Goal: Information Seeking & Learning: Learn about a topic

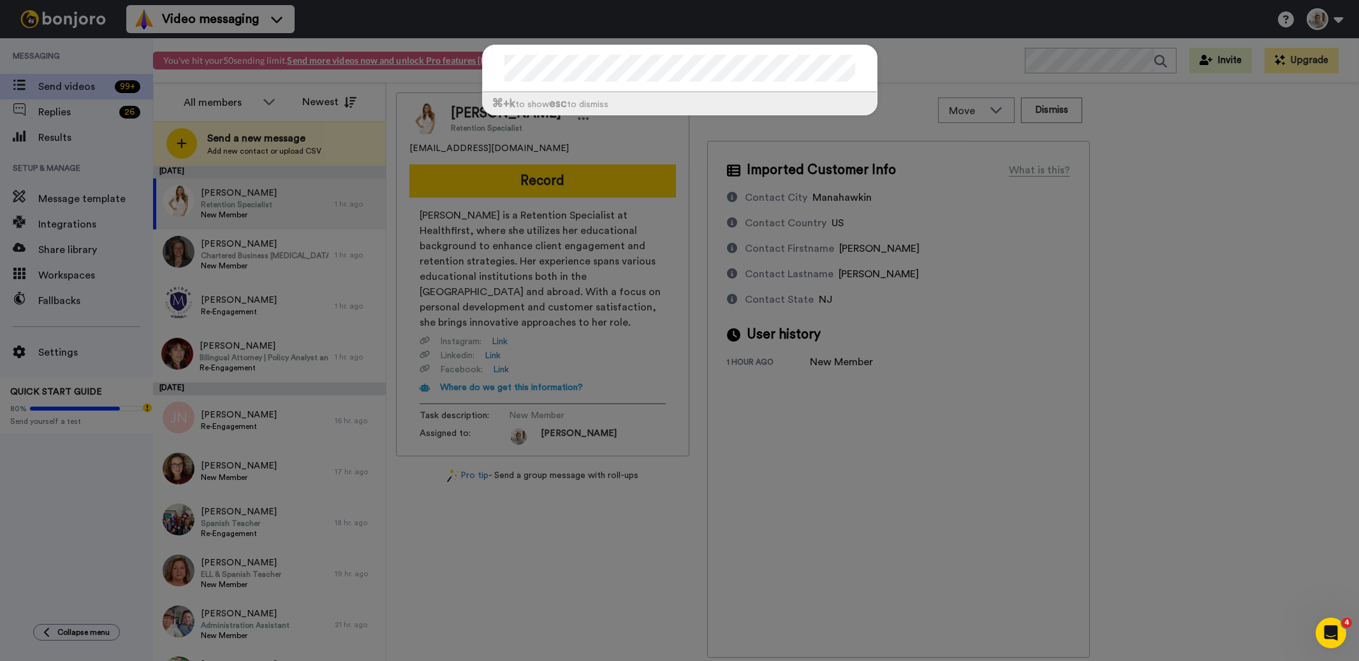
click at [497, 70] on div at bounding box center [680, 68] width 394 height 47
click at [1154, 202] on div "⌘ +k to show esc to dismiss" at bounding box center [679, 330] width 1359 height 661
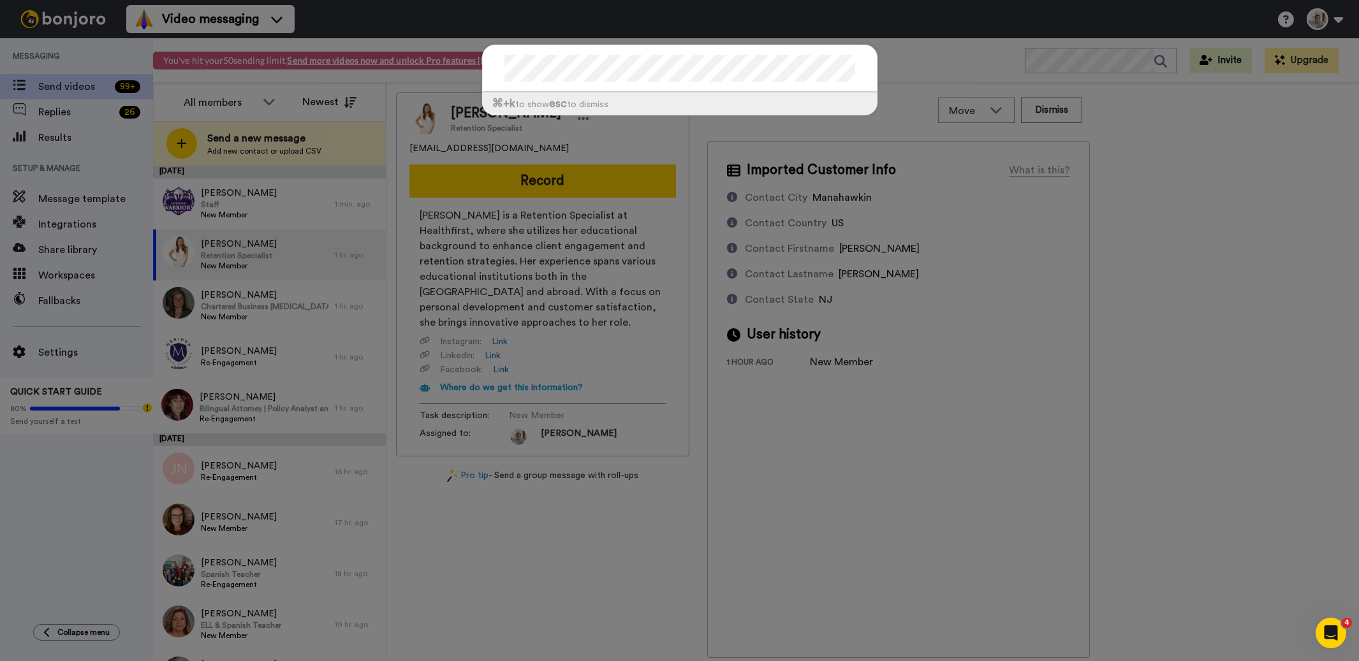
click at [1298, 218] on div "⌘ +k to show esc to dismiss" at bounding box center [679, 330] width 1359 height 661
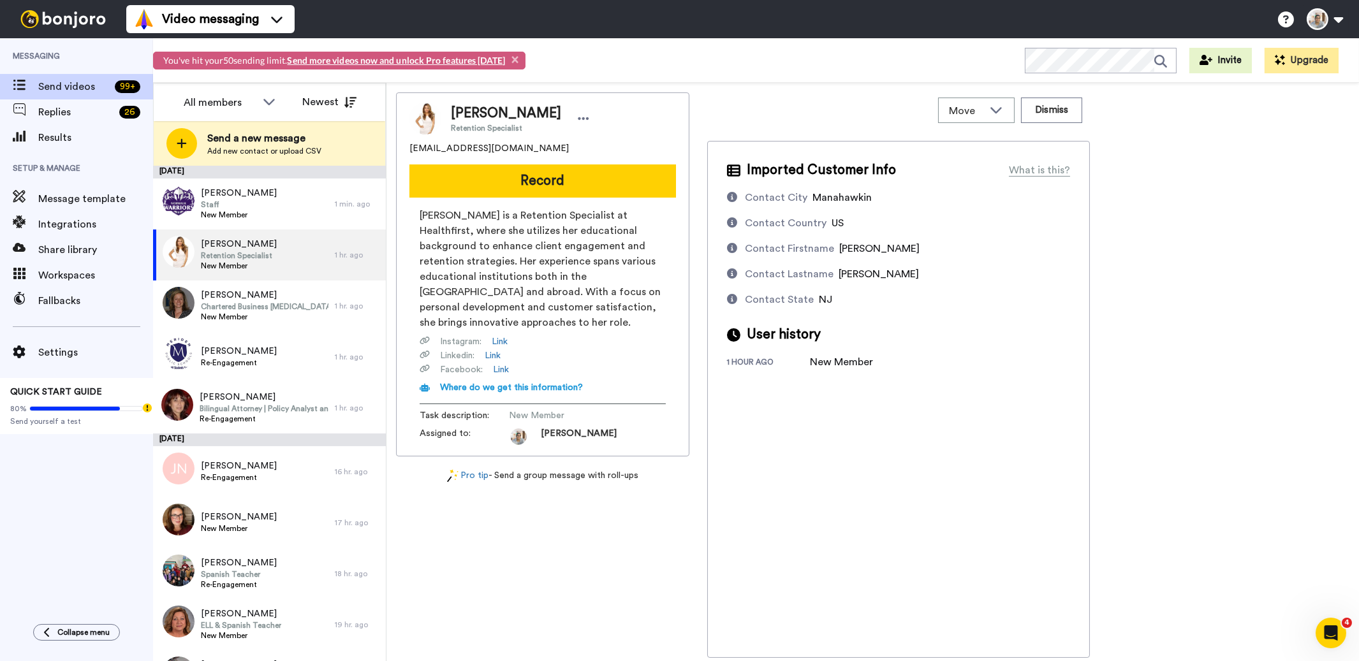
click at [63, 17] on img at bounding box center [63, 19] width 96 height 18
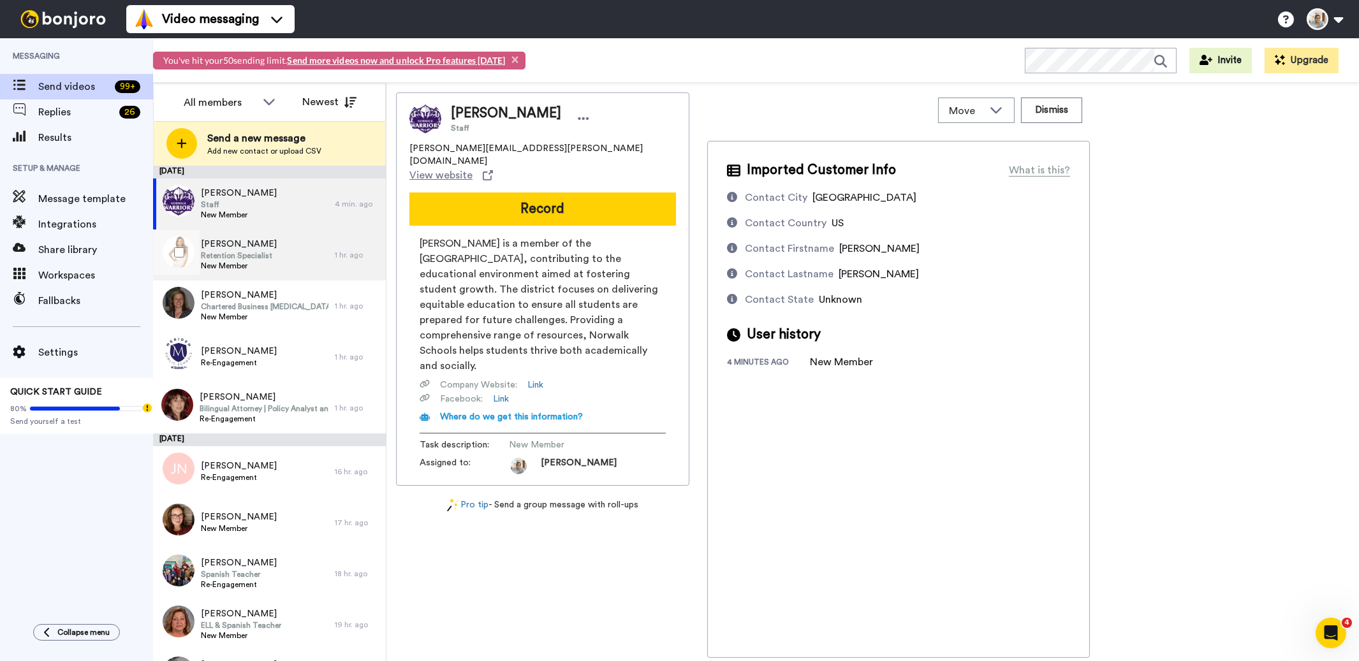
click at [247, 253] on span "Retention Specialist" at bounding box center [239, 256] width 76 height 10
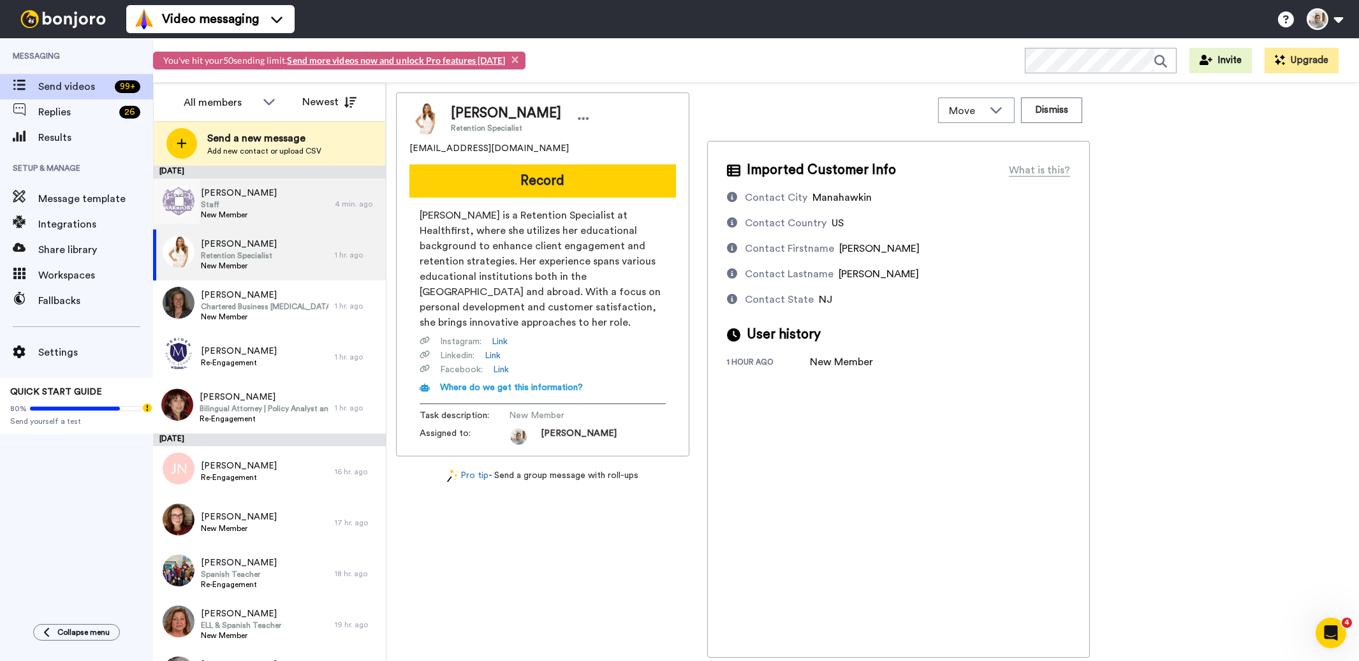
click at [270, 196] on div "Claudia Castillo Staff New Member" at bounding box center [244, 204] width 182 height 51
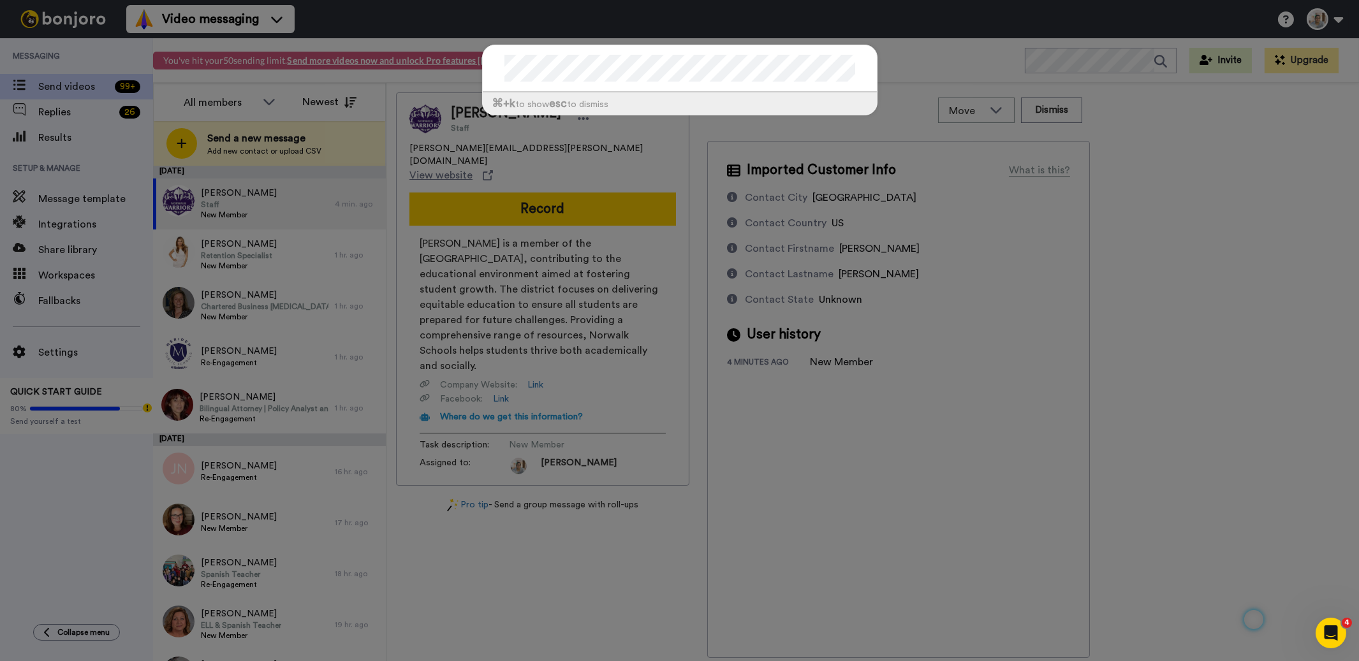
click at [563, 337] on div "⌘ +k to show esc to dismiss" at bounding box center [679, 330] width 1359 height 661
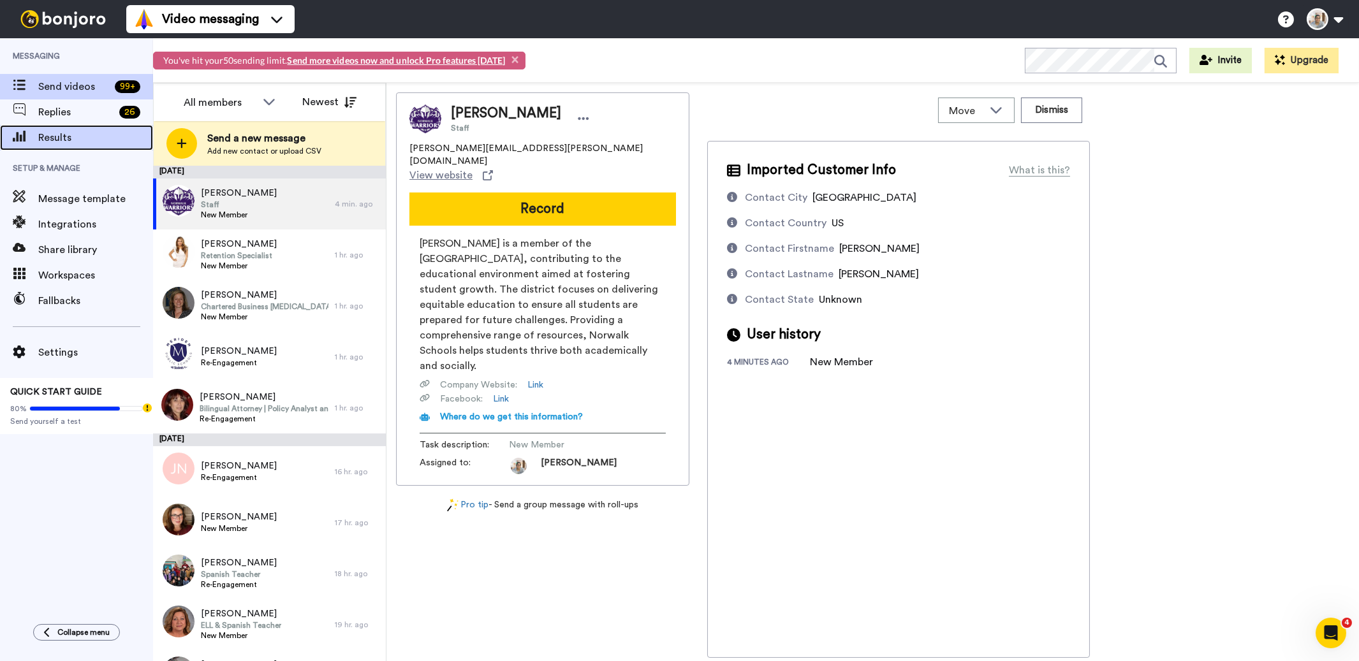
click at [55, 138] on span "Results" at bounding box center [95, 137] width 115 height 15
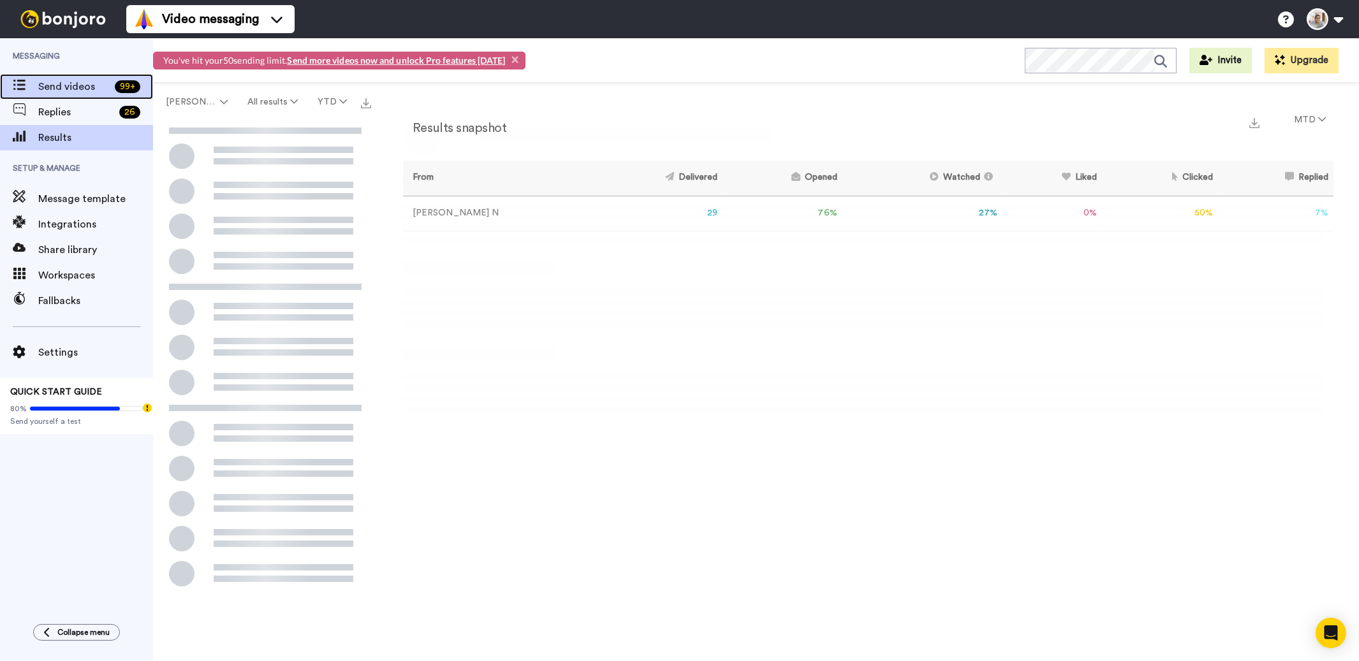
click at [56, 89] on span "Send videos" at bounding box center [73, 86] width 71 height 15
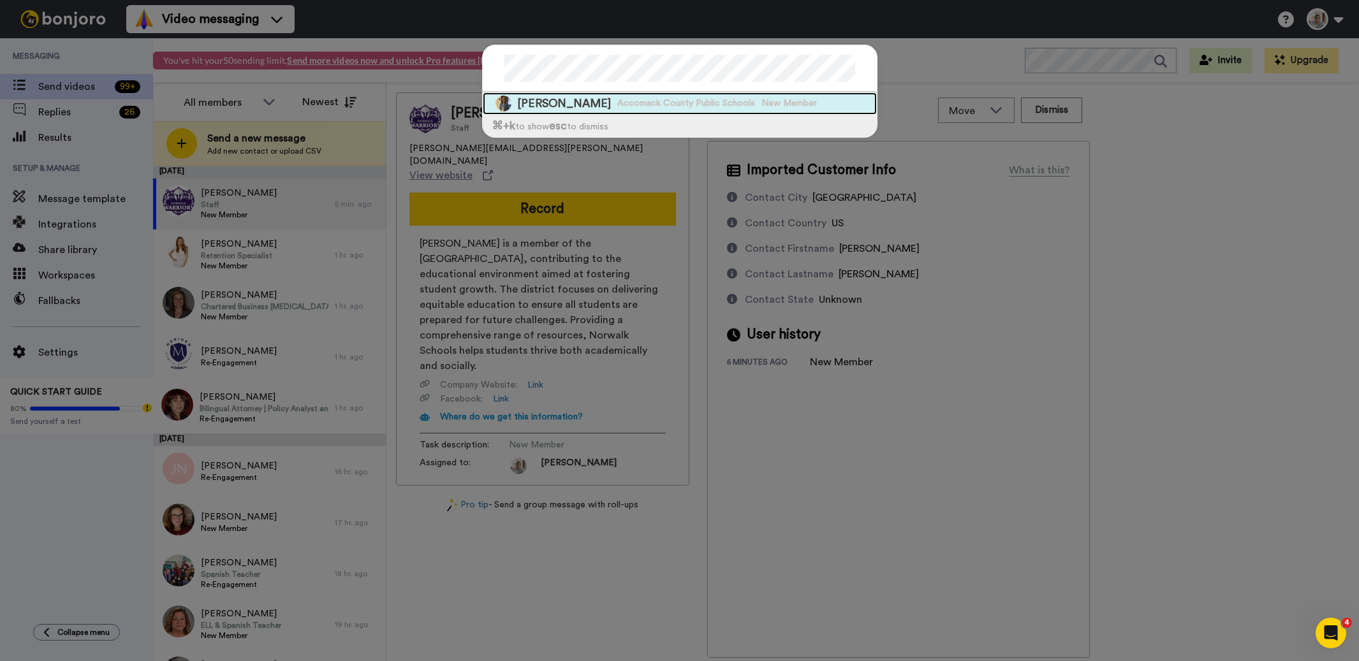
click at [670, 102] on span "Accomack County Public Schools" at bounding box center [687, 103] width 138 height 13
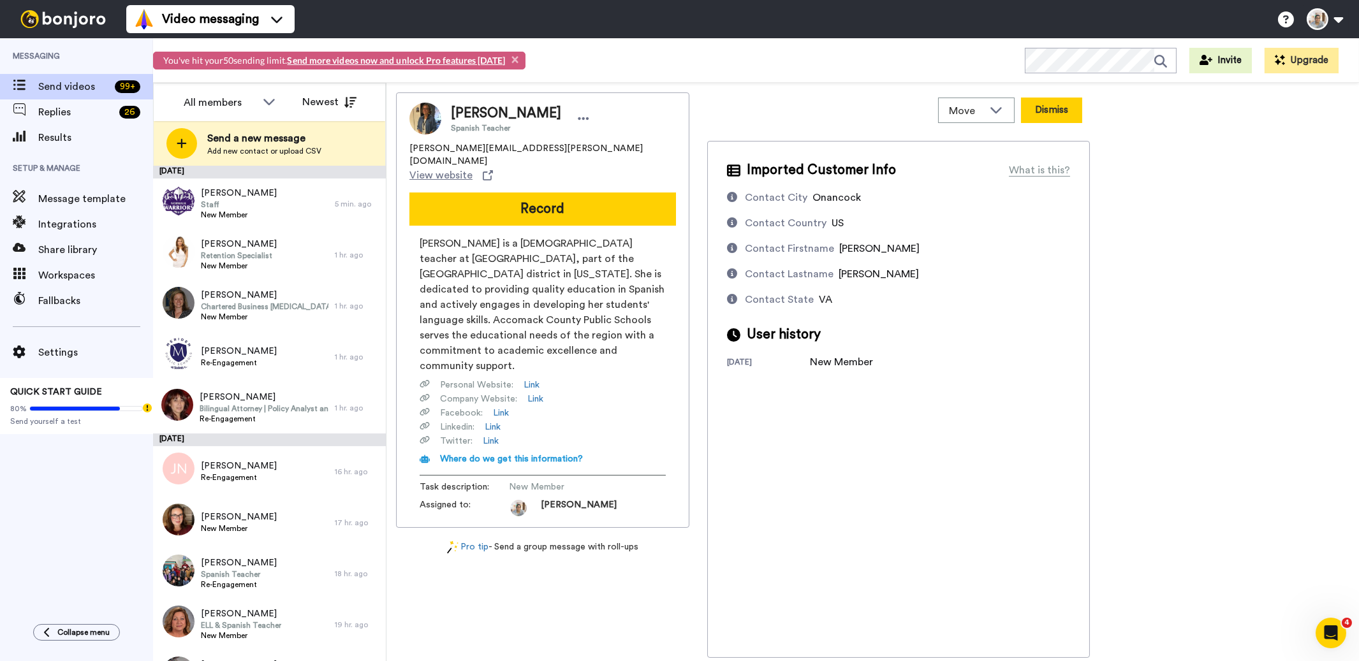
click at [1045, 112] on button "Dismiss" at bounding box center [1051, 111] width 61 height 26
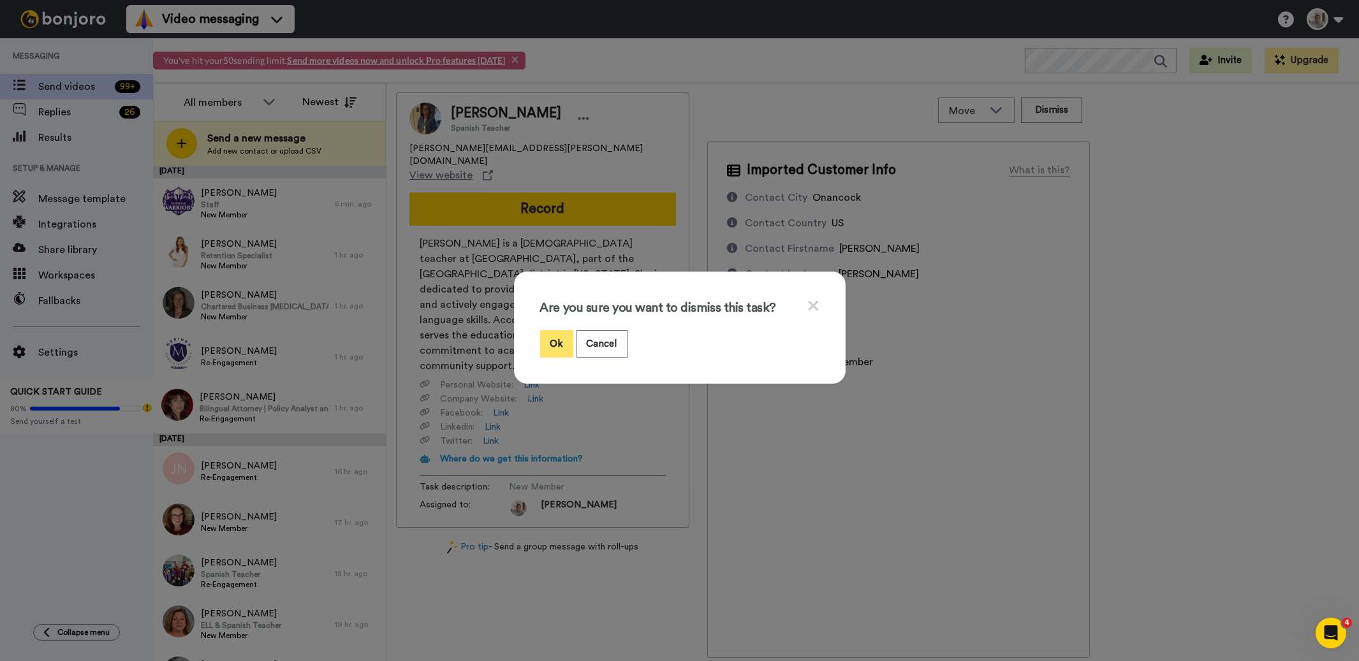
click at [555, 341] on button "Ok" at bounding box center [556, 343] width 33 height 27
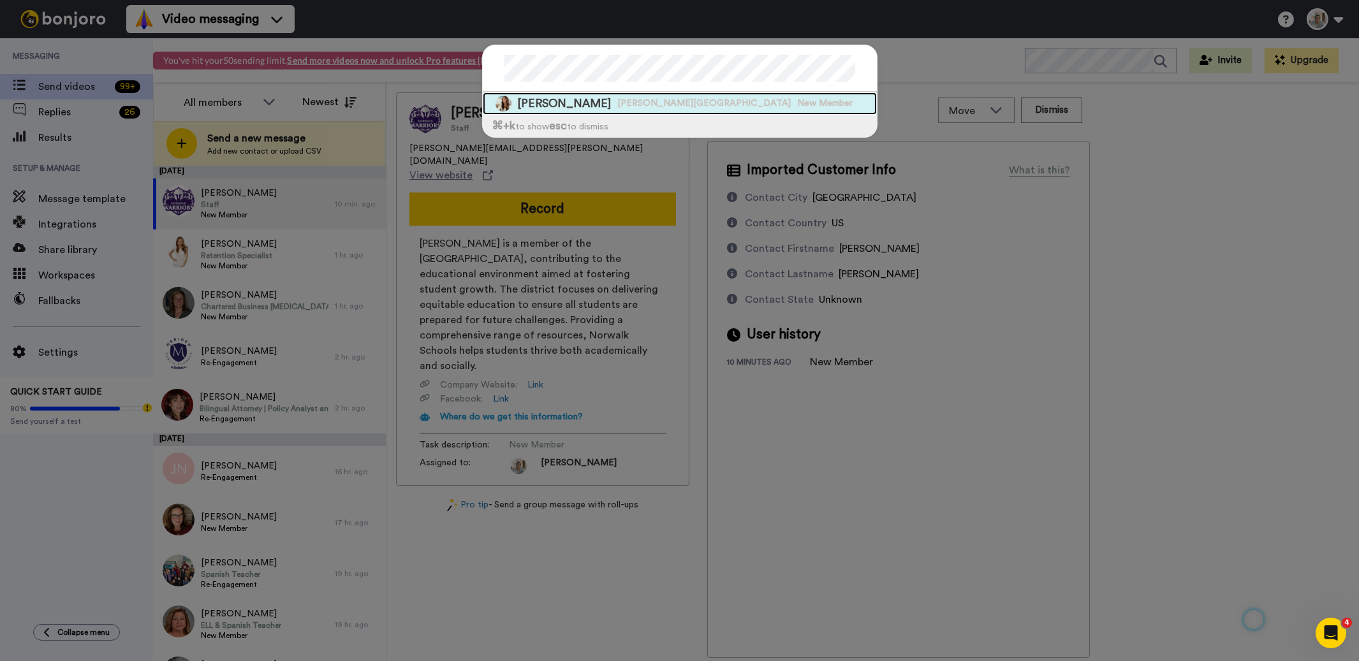
click at [798, 99] on span "New Member" at bounding box center [825, 103] width 55 height 13
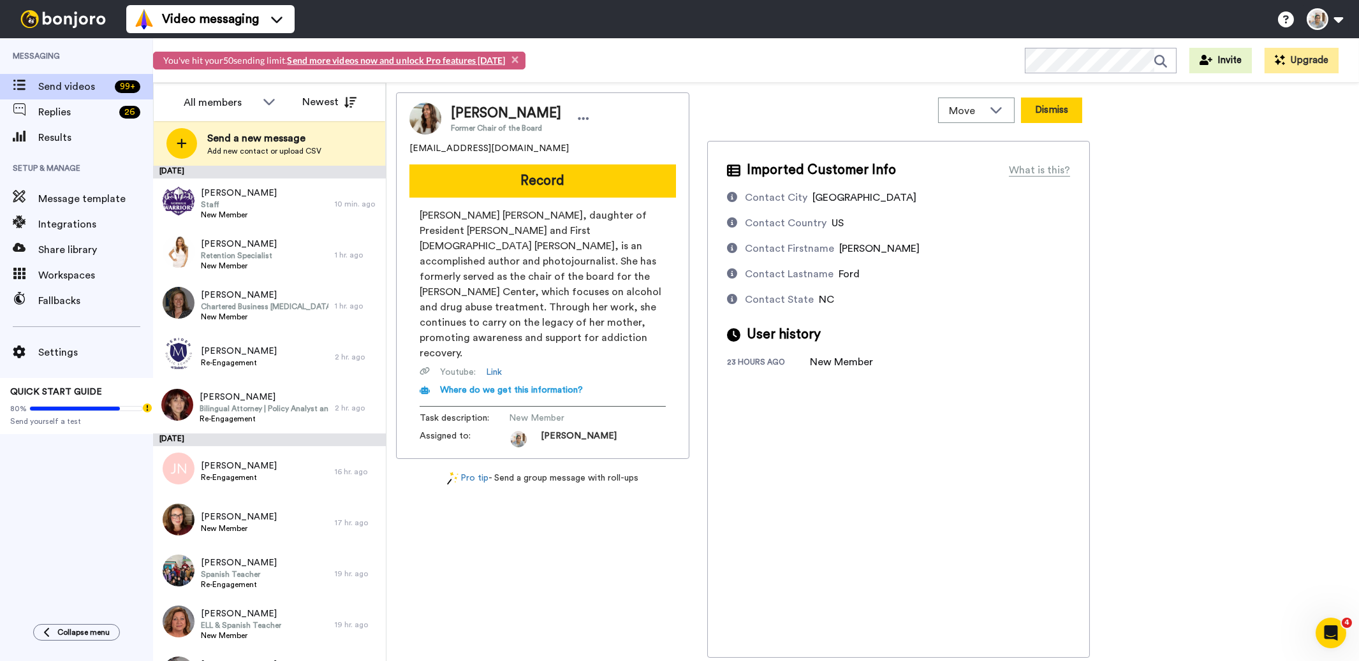
click at [1035, 119] on button "Dismiss" at bounding box center [1051, 111] width 61 height 26
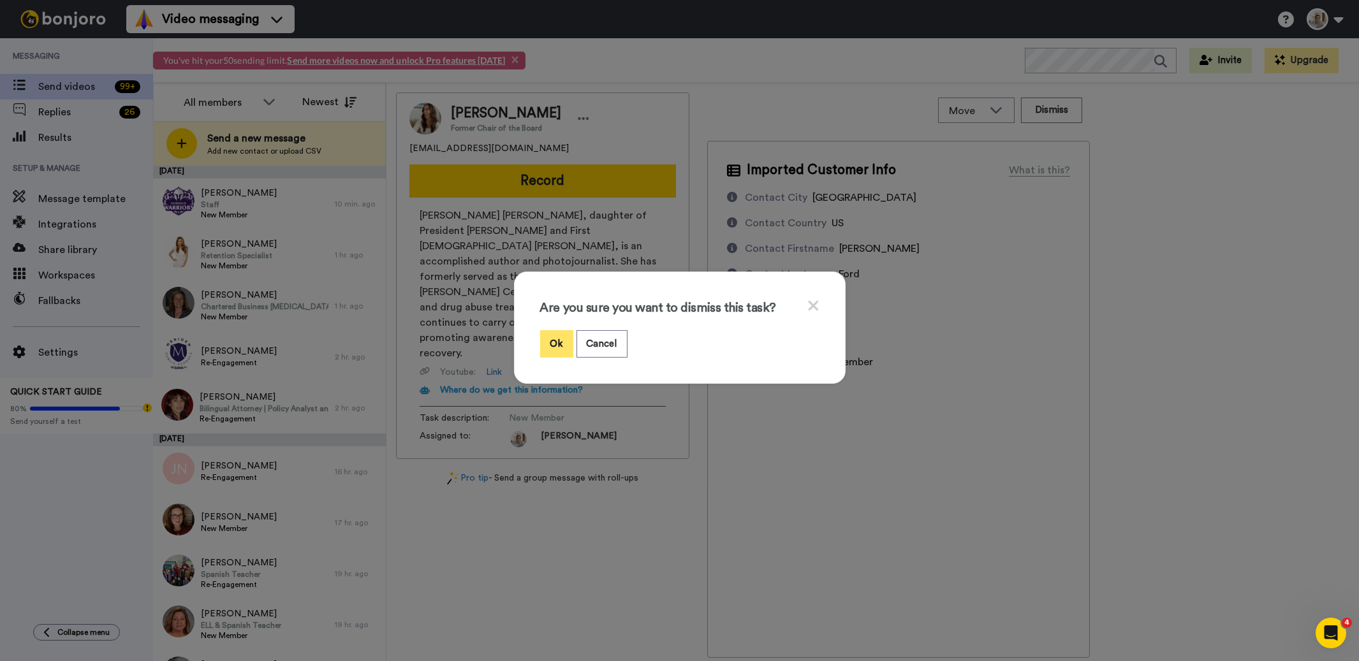
click at [540, 346] on button "Ok" at bounding box center [556, 343] width 33 height 27
